Goal: Task Accomplishment & Management: Complete application form

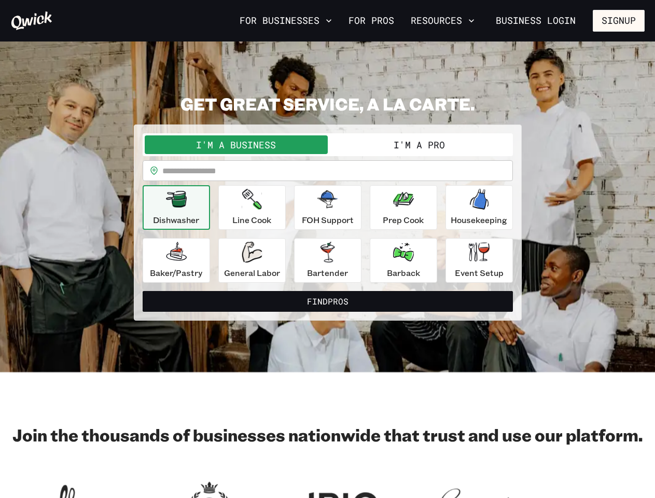
click at [286, 21] on button "For Businesses" at bounding box center [285, 21] width 101 height 18
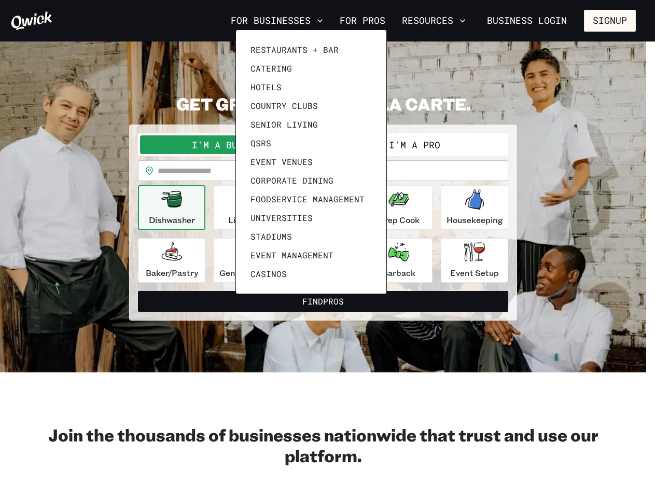
click at [442, 21] on div at bounding box center [327, 249] width 655 height 498
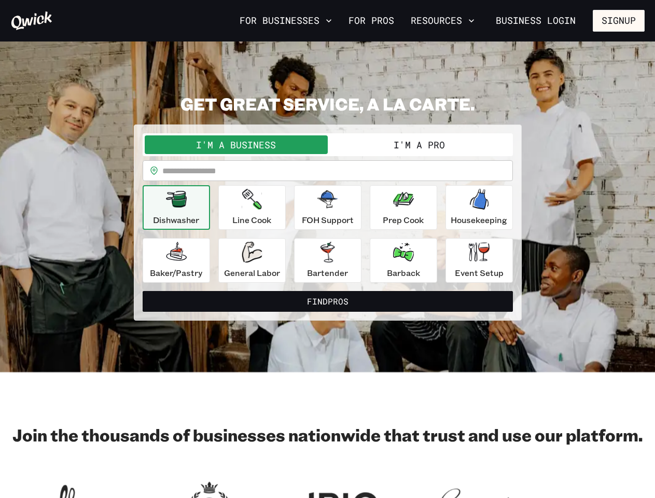
click at [618, 21] on div "Restaurants + Bar Catering Hotels Country Clubs Senior Living QSRs Event Venues…" at bounding box center [327, 249] width 655 height 498
click at [236, 145] on button "I'm a Business" at bounding box center [236, 144] width 183 height 19
click at [419, 145] on button "I'm a Pro" at bounding box center [419, 144] width 183 height 19
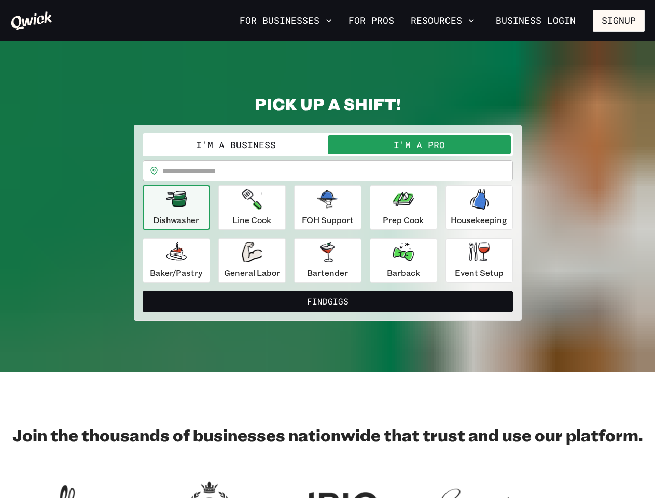
click at [328, 171] on input "text" at bounding box center [337, 170] width 350 height 21
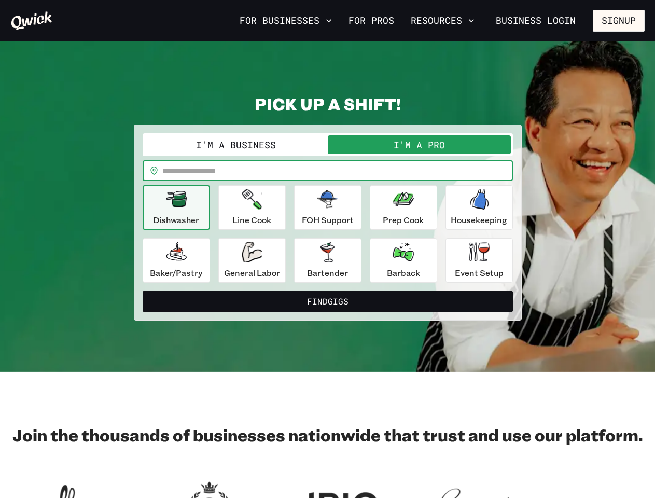
click at [176, 207] on icon "button" at bounding box center [176, 199] width 21 height 17
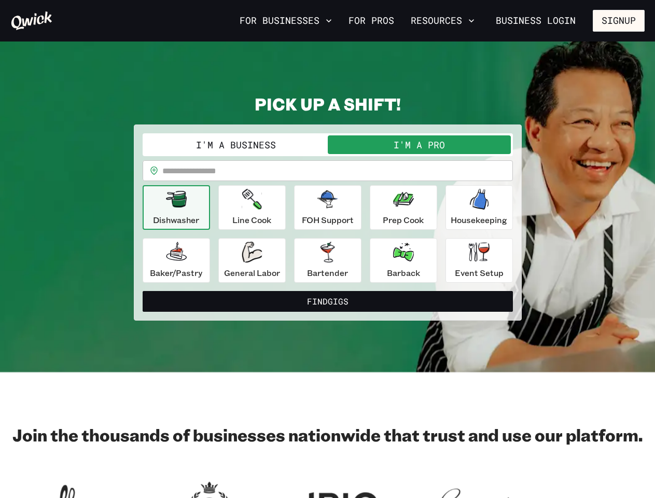
click at [252, 207] on icon "button" at bounding box center [252, 199] width 20 height 21
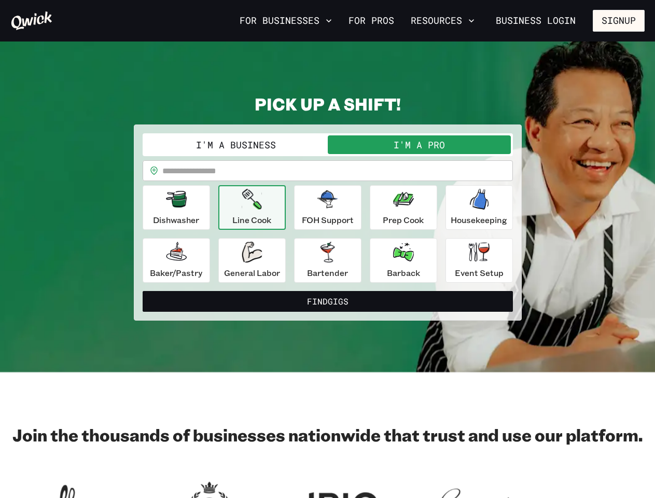
click at [328, 207] on icon "button" at bounding box center [327, 199] width 21 height 18
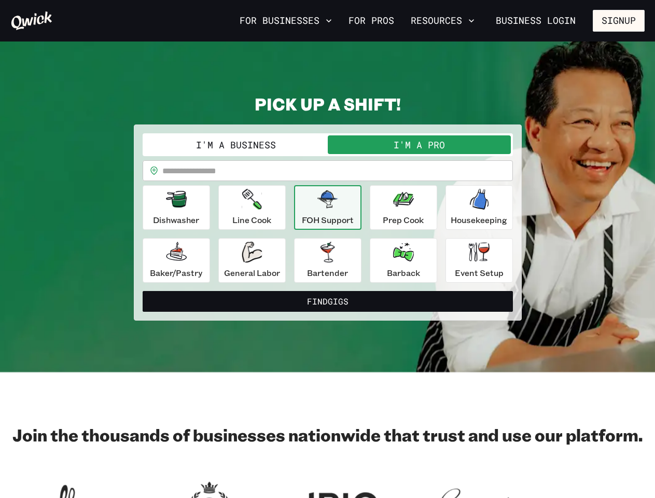
click at [403, 207] on icon "button" at bounding box center [403, 199] width 21 height 21
